Goal: Check status

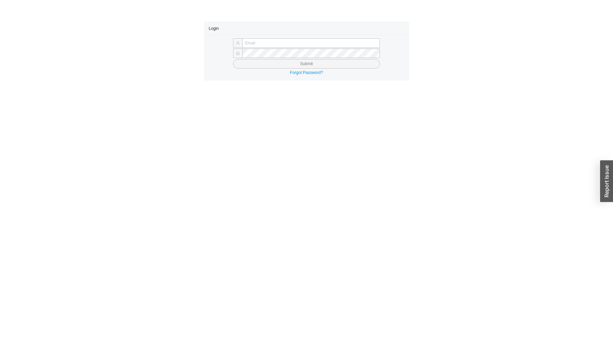
type input "sholzer@qualitybath.com"
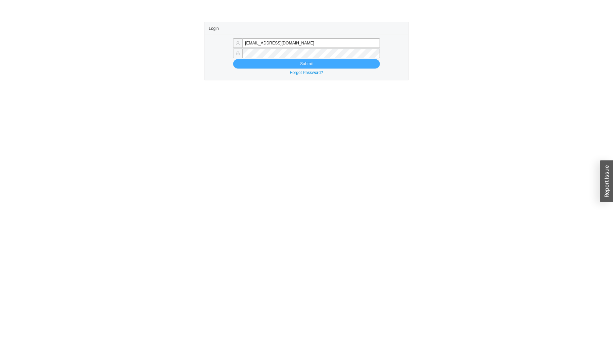
click at [323, 62] on button "Submit" at bounding box center [306, 64] width 146 height 10
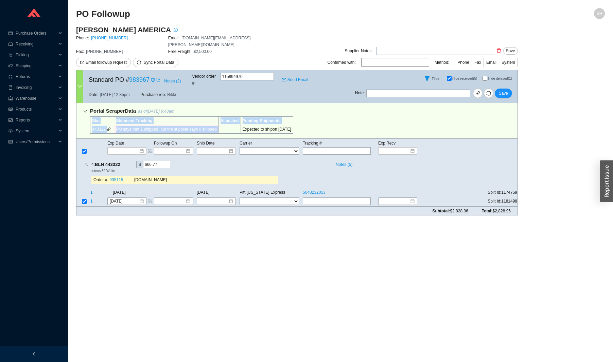
drag, startPoint x: 314, startPoint y: 119, endPoint x: 251, endPoint y: 119, distance: 62.8
click at [251, 119] on div "Portal Scraper Data as of 8/27/25 9:40am Sku Shipment Tracking Allocated Pendin…" at bounding box center [297, 121] width 442 height 36
click at [480, 91] on icon "link" at bounding box center [477, 93] width 5 height 5
click at [291, 126] on div "Expected to ship on 9/17/2025" at bounding box center [267, 129] width 49 height 7
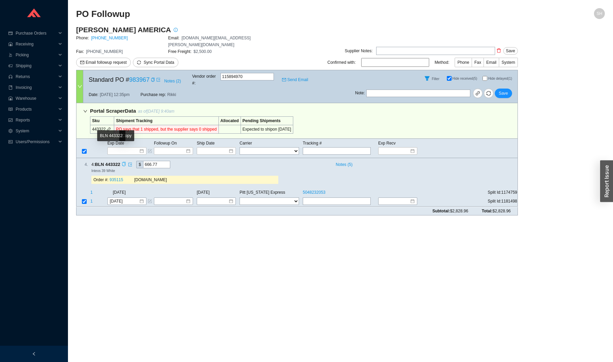
click at [126, 161] on div "Copy" at bounding box center [124, 164] width 4 height 7
drag, startPoint x: 223, startPoint y: 115, endPoint x: 117, endPoint y: 116, distance: 106.0
click at [117, 125] on td "PO says that 1 shipped, but the supplier says 0 shipped" at bounding box center [166, 129] width 104 height 8
click at [145, 125] on td "PO says that 1 shipped, but the supplier says 0 shipped" at bounding box center [166, 129] width 104 height 8
drag, startPoint x: 226, startPoint y: 116, endPoint x: 117, endPoint y: 117, distance: 108.3
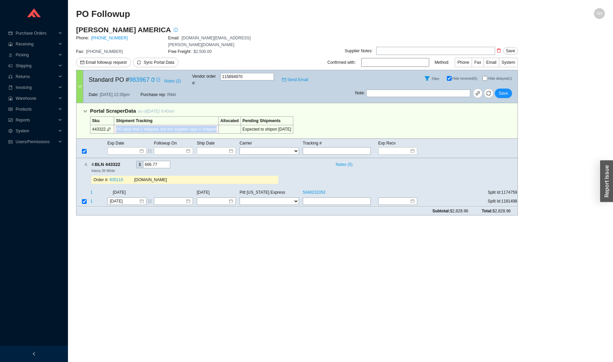
click at [117, 125] on td "PO says that 1 shipped, but the supplier says 0 shipped" at bounding box center [166, 129] width 104 height 8
click at [144, 140] on td "Exp Date" at bounding box center [130, 143] width 47 height 7
click at [222, 236] on main "PO Followup SH BLANCO AMERICA Phone: 800-451-5782 Email: orders.us@blanco.com F…" at bounding box center [340, 185] width 528 height 354
